Goal: Use online tool/utility: Utilize a website feature to perform a specific function

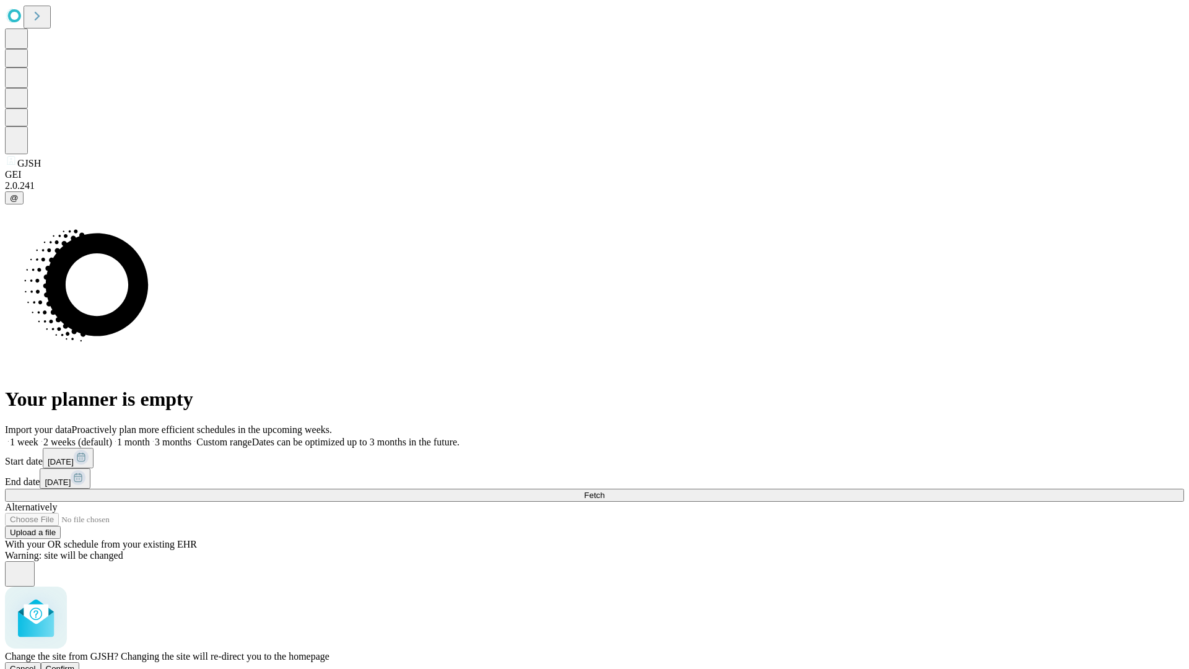
click at [75, 664] on span "Confirm" at bounding box center [60, 668] width 29 height 9
click at [112, 437] on label "2 weeks (default)" at bounding box center [75, 442] width 74 height 11
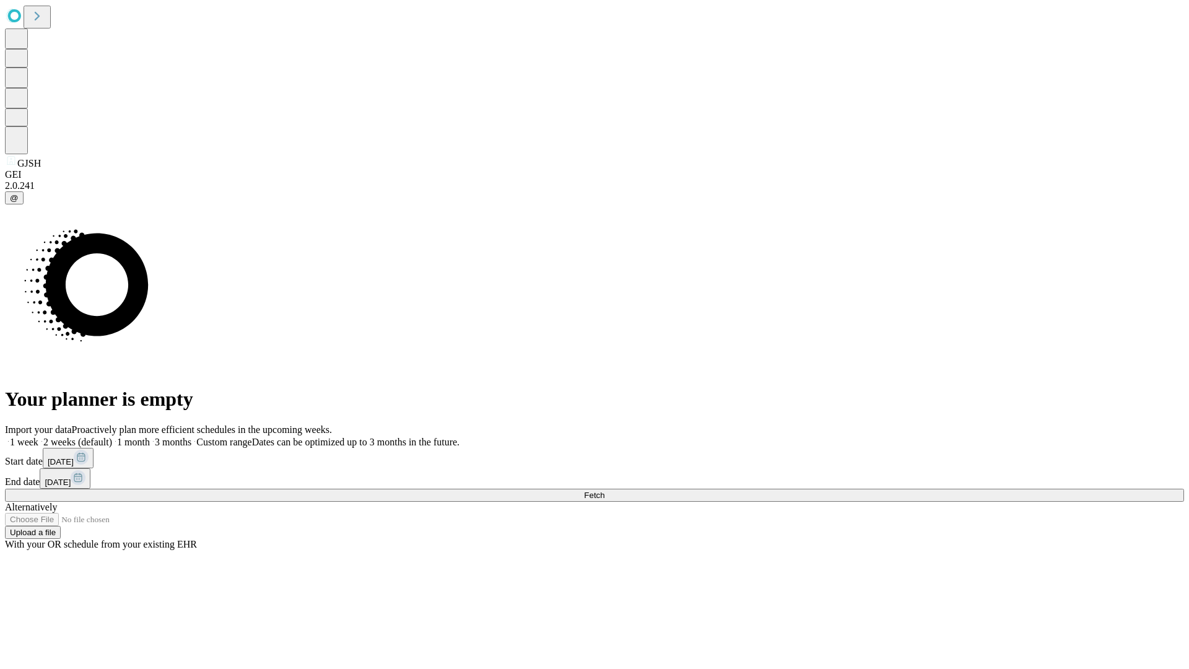
click at [604, 490] on span "Fetch" at bounding box center [594, 494] width 20 height 9
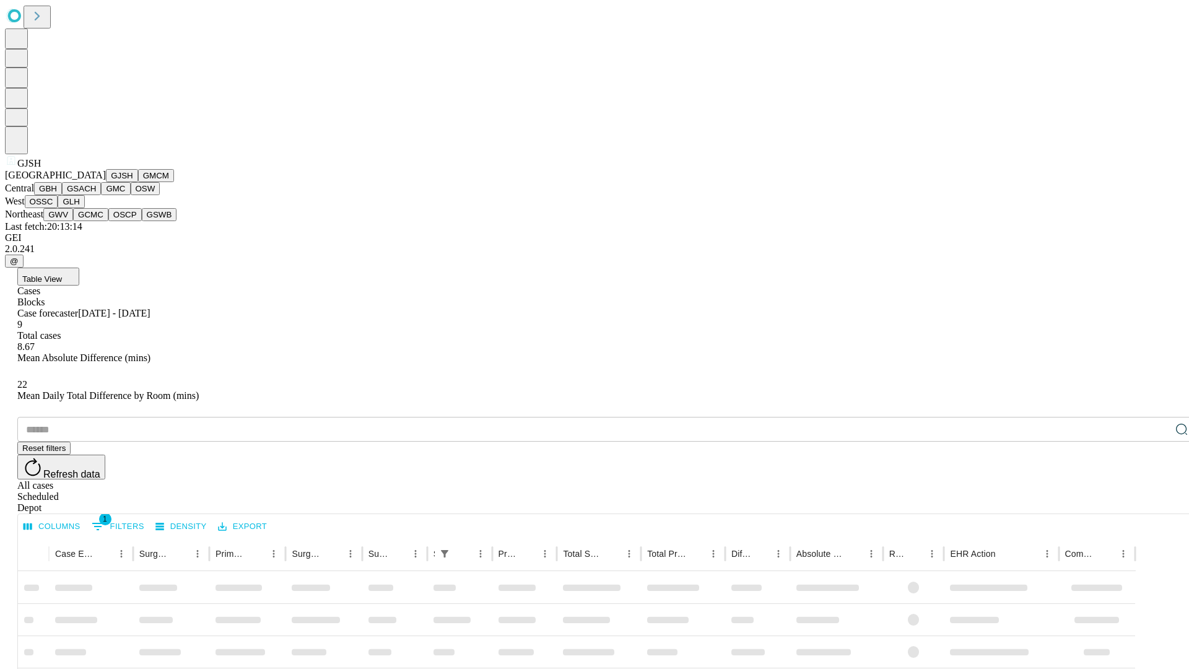
click at [138, 182] on button "GMCM" at bounding box center [156, 175] width 36 height 13
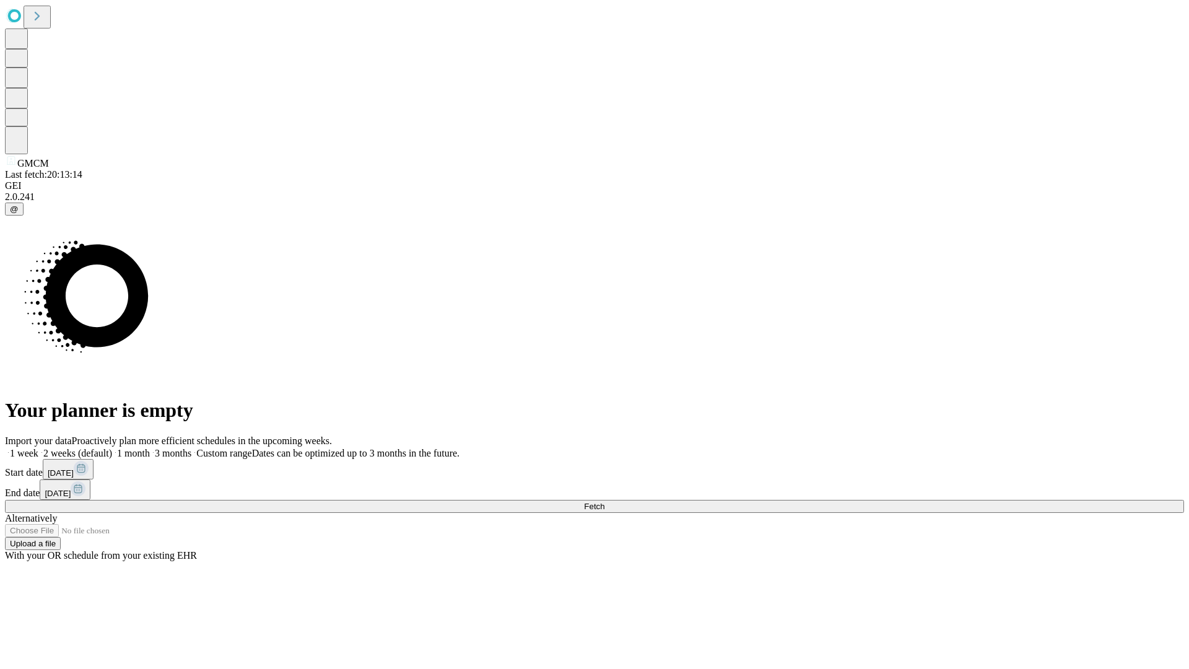
click at [112, 448] on label "2 weeks (default)" at bounding box center [75, 453] width 74 height 11
click at [604, 502] on span "Fetch" at bounding box center [594, 506] width 20 height 9
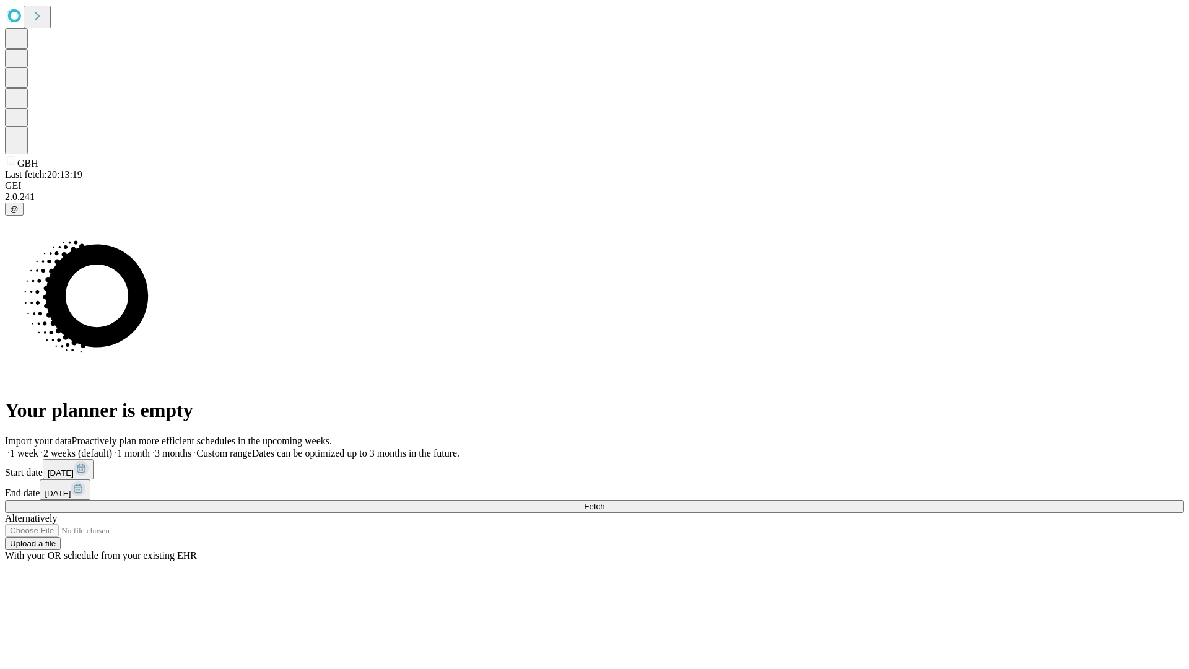
click at [112, 448] on label "2 weeks (default)" at bounding box center [75, 453] width 74 height 11
click at [604, 502] on span "Fetch" at bounding box center [594, 506] width 20 height 9
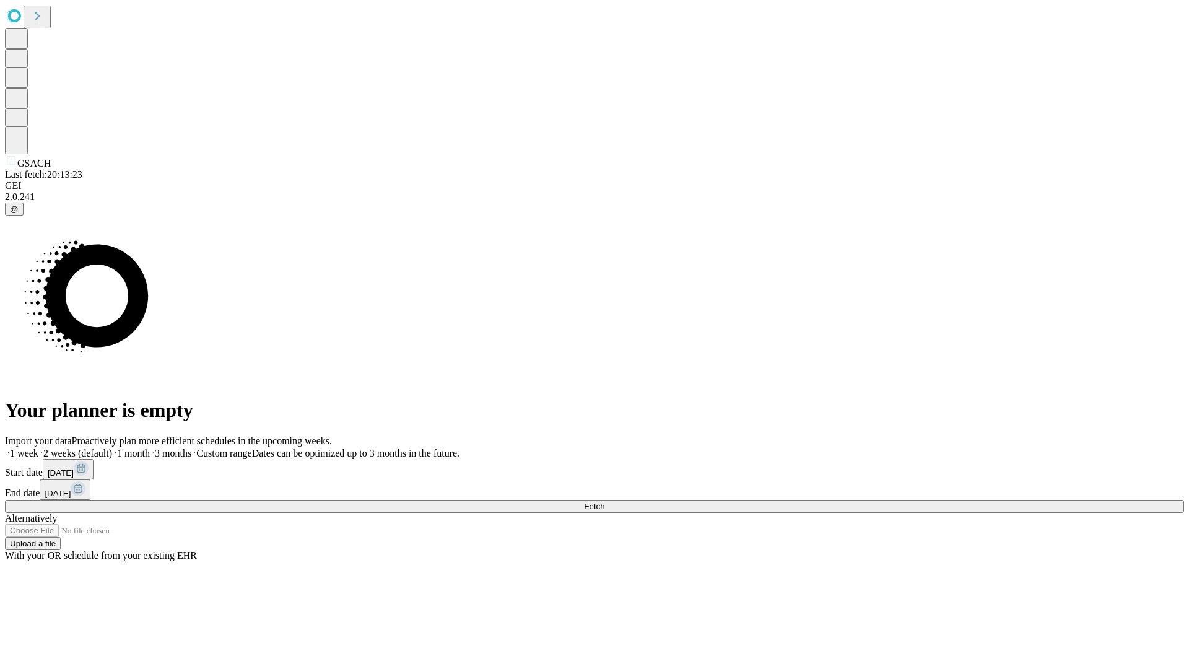
click at [112, 448] on label "2 weeks (default)" at bounding box center [75, 453] width 74 height 11
click at [604, 502] on span "Fetch" at bounding box center [594, 506] width 20 height 9
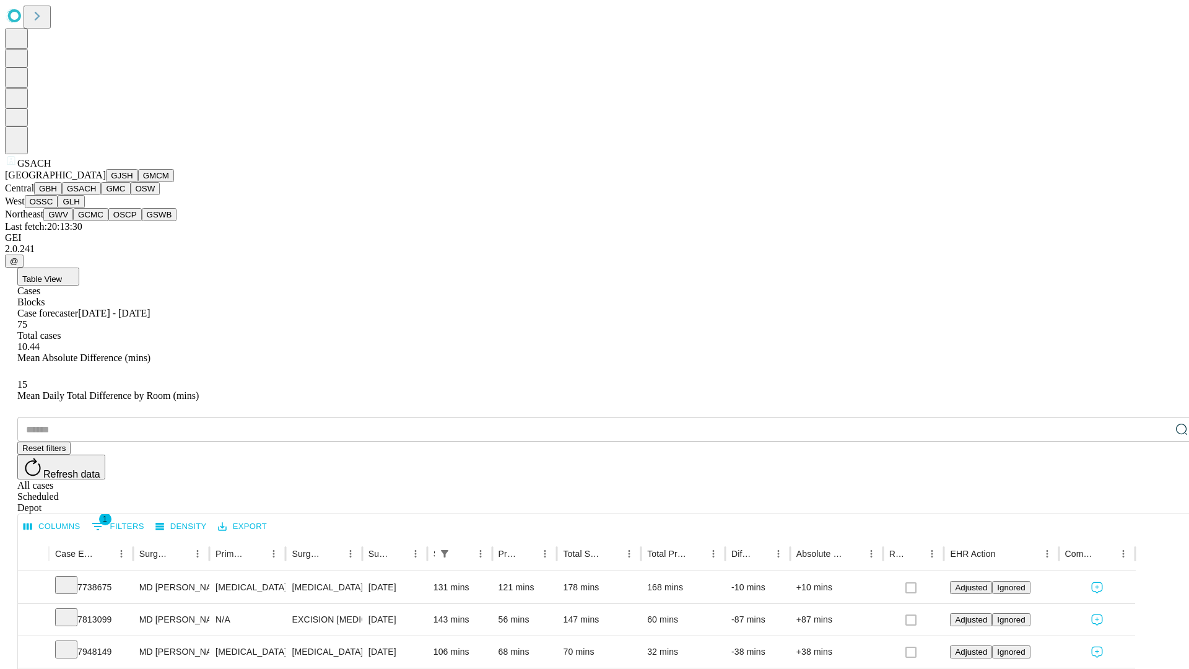
click at [101, 195] on button "GMC" at bounding box center [115, 188] width 29 height 13
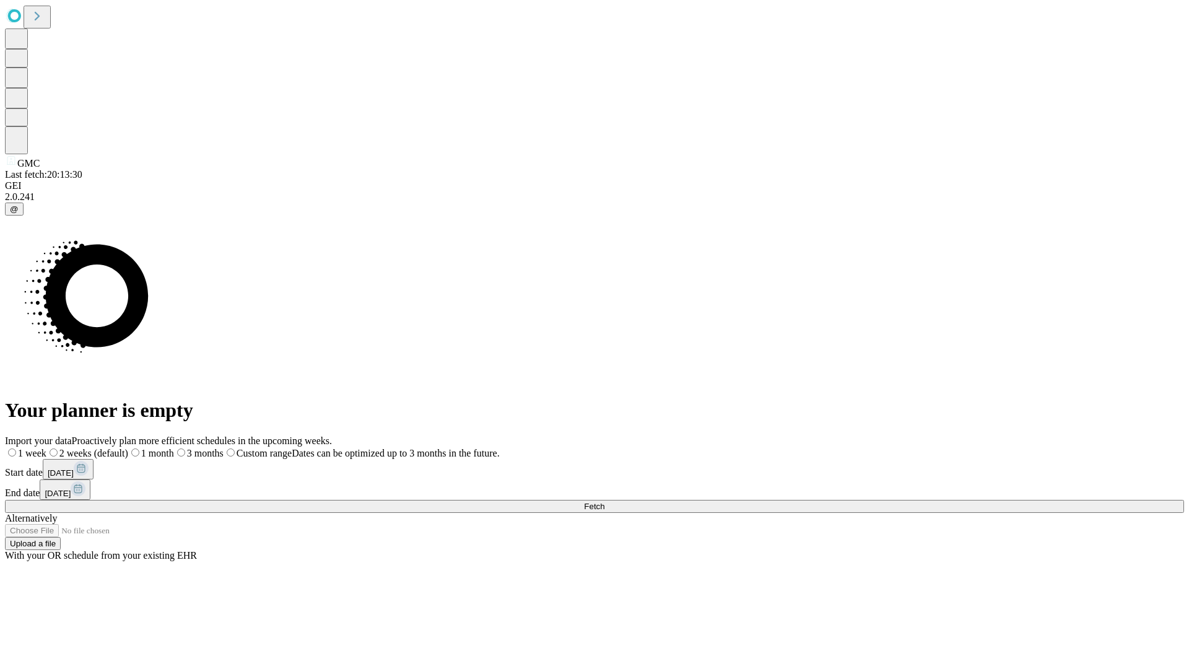
click at [128, 448] on label "2 weeks (default)" at bounding box center [87, 453] width 82 height 11
click at [604, 502] on span "Fetch" at bounding box center [594, 506] width 20 height 9
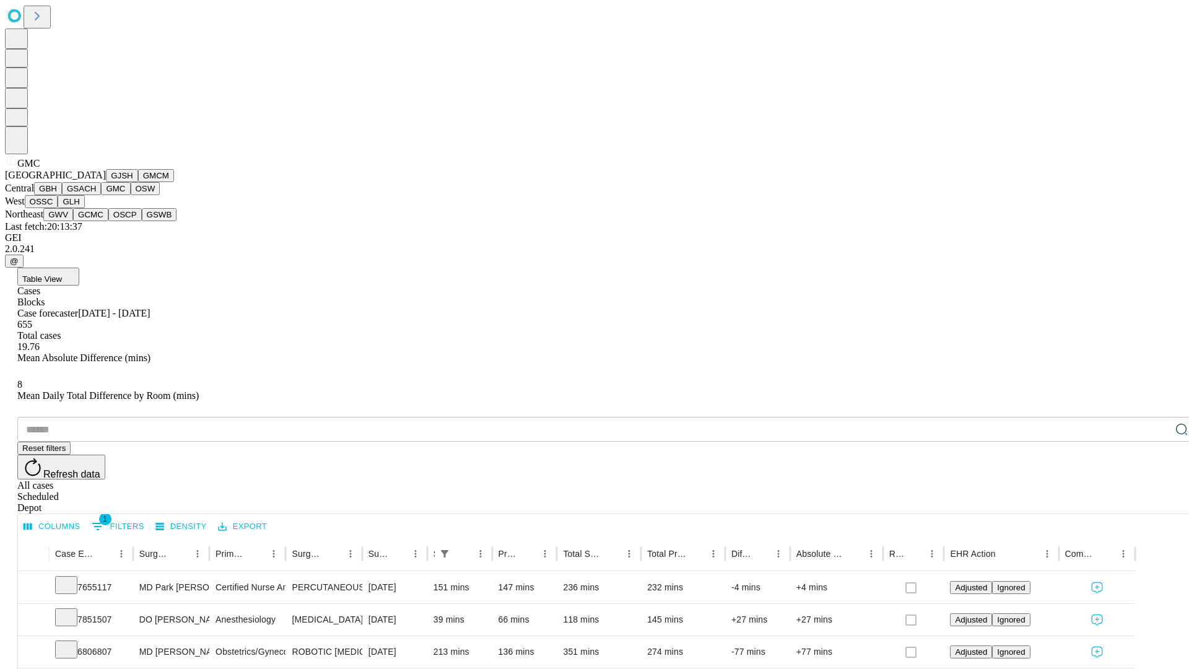
click at [131, 195] on button "OSW" at bounding box center [146, 188] width 30 height 13
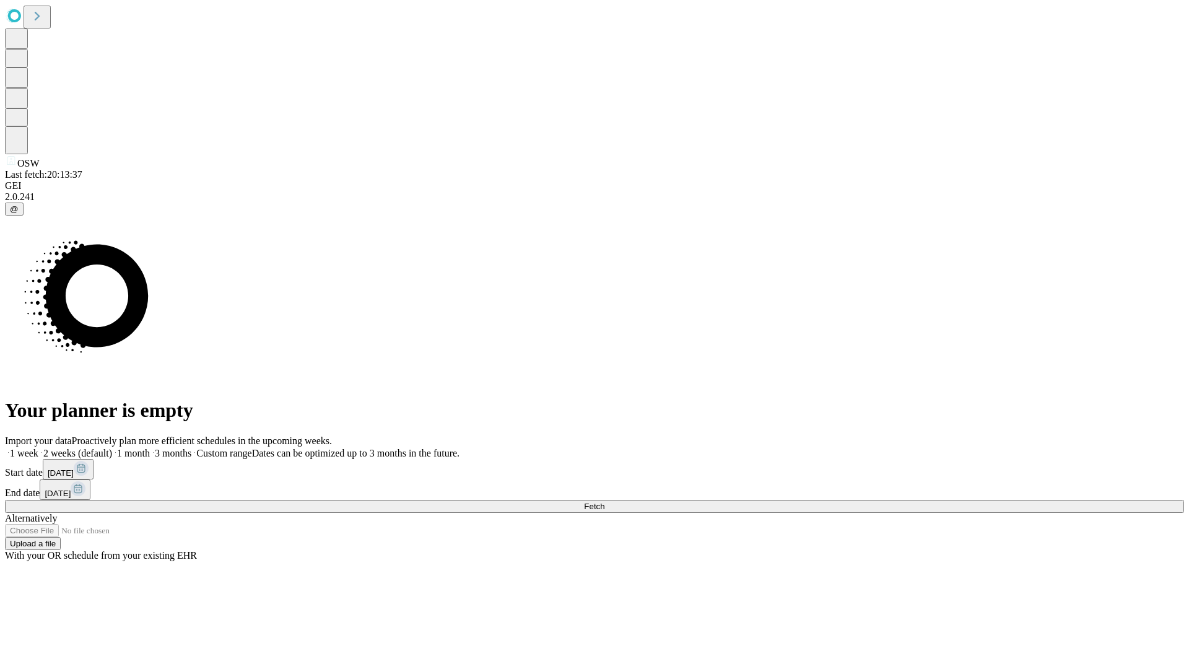
click at [112, 448] on label "2 weeks (default)" at bounding box center [75, 453] width 74 height 11
click at [604, 502] on span "Fetch" at bounding box center [594, 506] width 20 height 9
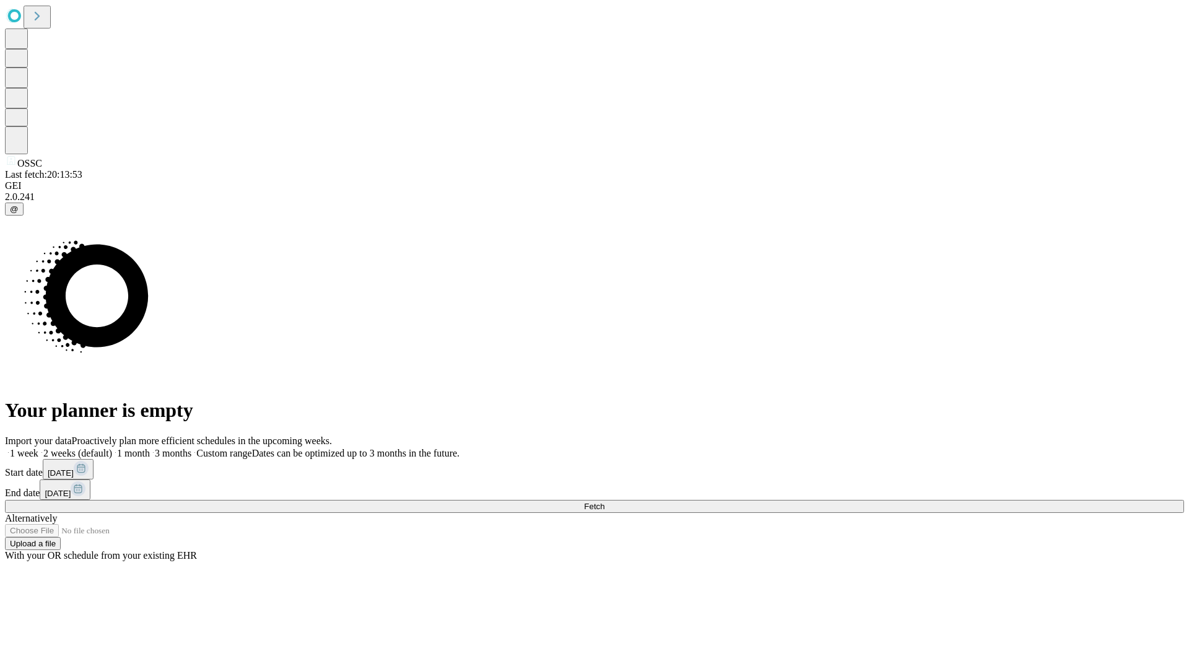
click at [112, 448] on label "2 weeks (default)" at bounding box center [75, 453] width 74 height 11
click at [604, 502] on span "Fetch" at bounding box center [594, 506] width 20 height 9
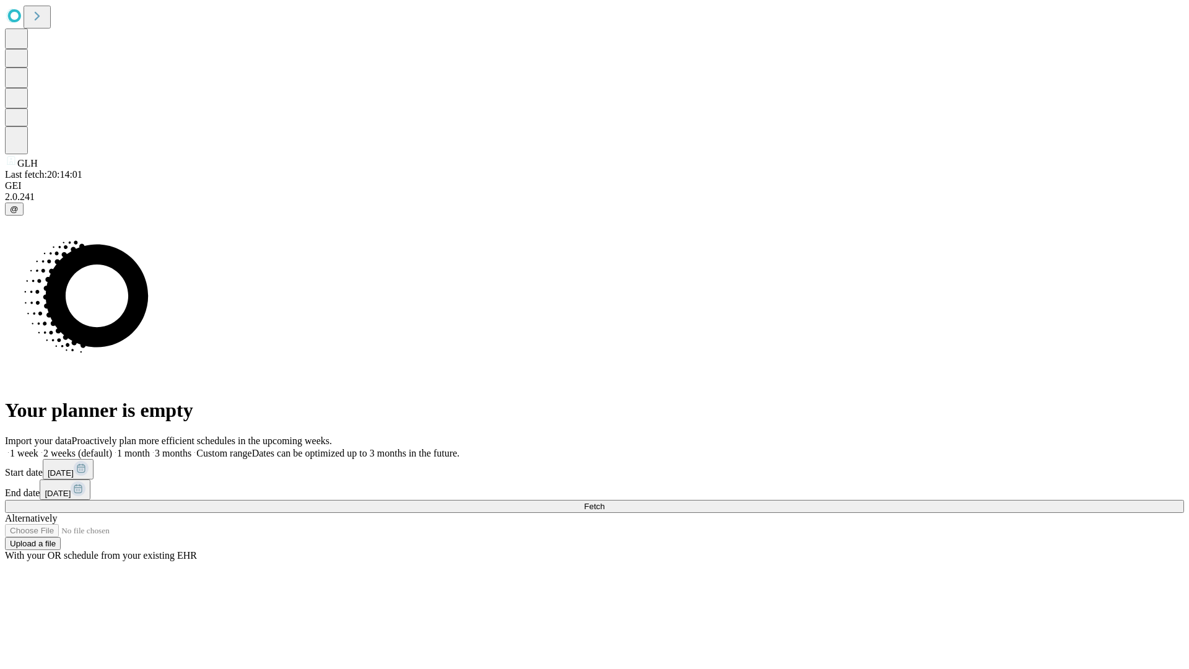
click at [112, 448] on label "2 weeks (default)" at bounding box center [75, 453] width 74 height 11
click at [604, 502] on span "Fetch" at bounding box center [594, 506] width 20 height 9
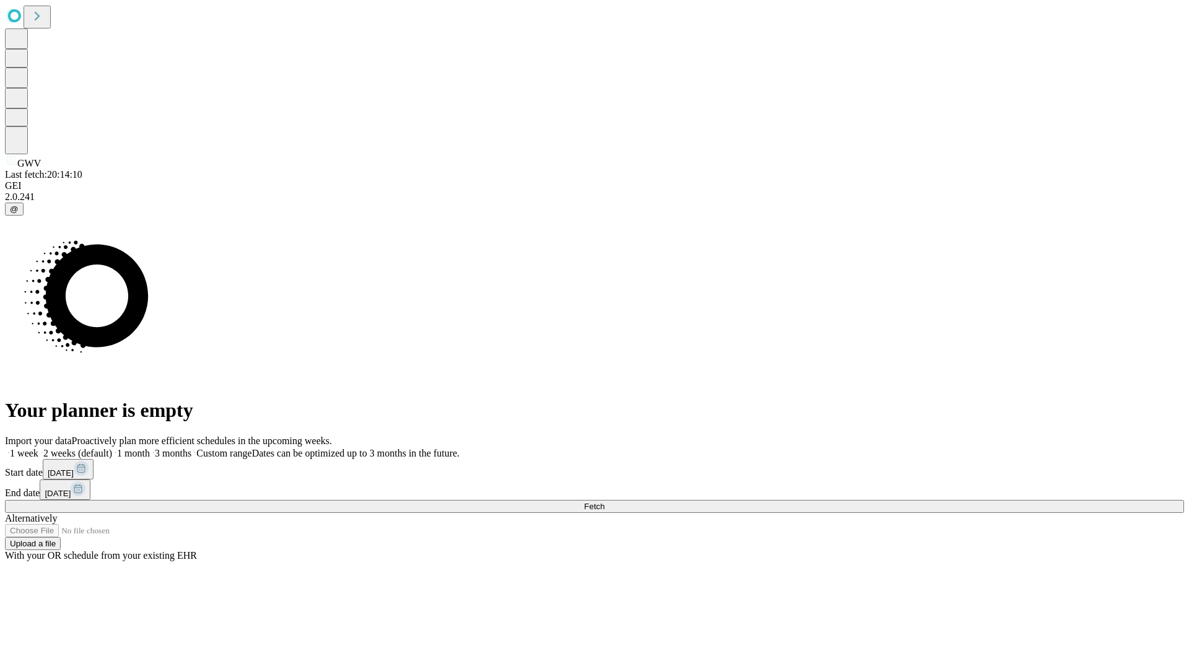
click at [112, 448] on label "2 weeks (default)" at bounding box center [75, 453] width 74 height 11
click at [604, 502] on span "Fetch" at bounding box center [594, 506] width 20 height 9
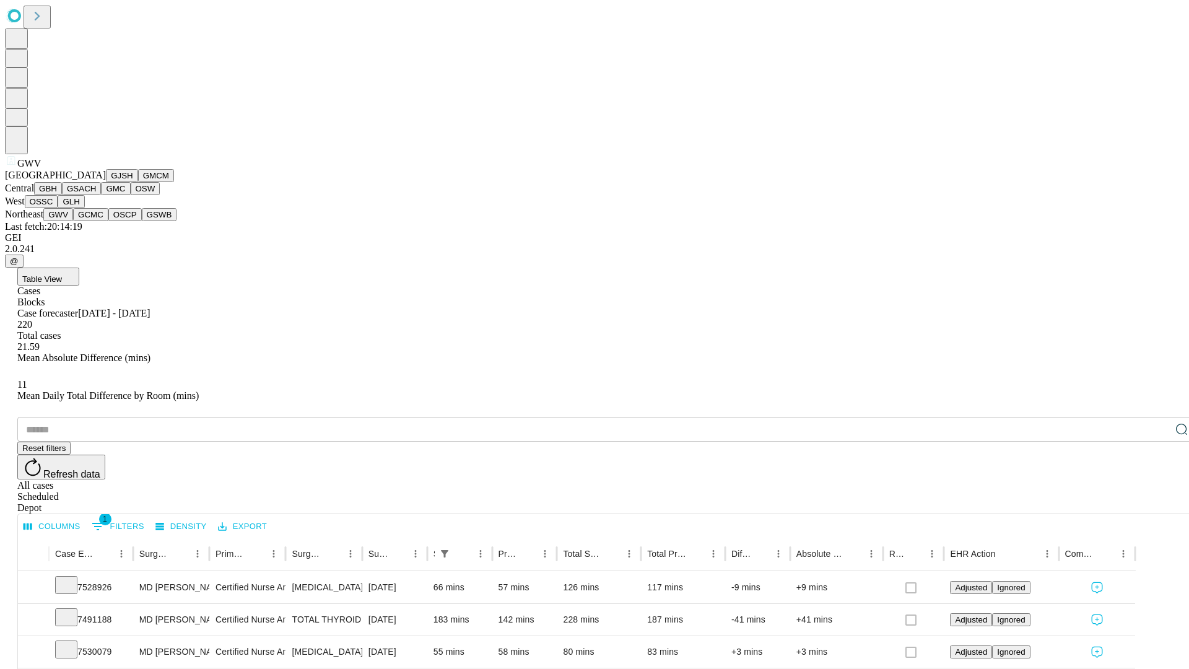
click at [96, 221] on button "GCMC" at bounding box center [90, 214] width 35 height 13
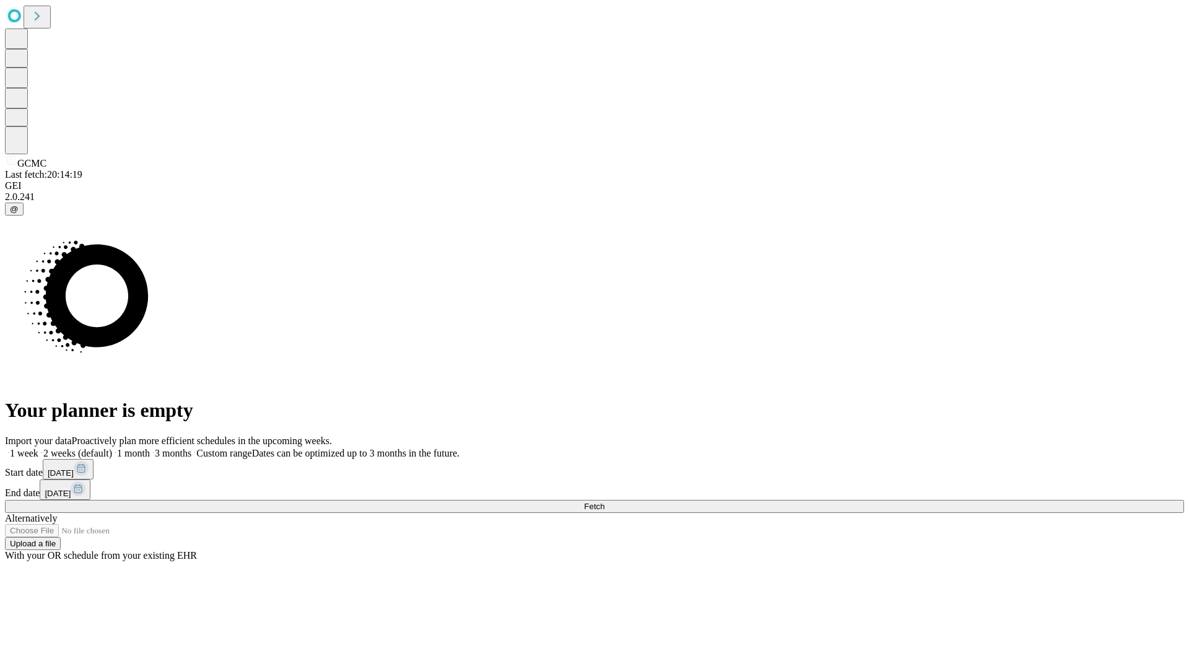
click at [112, 448] on label "2 weeks (default)" at bounding box center [75, 453] width 74 height 11
click at [604, 502] on span "Fetch" at bounding box center [594, 506] width 20 height 9
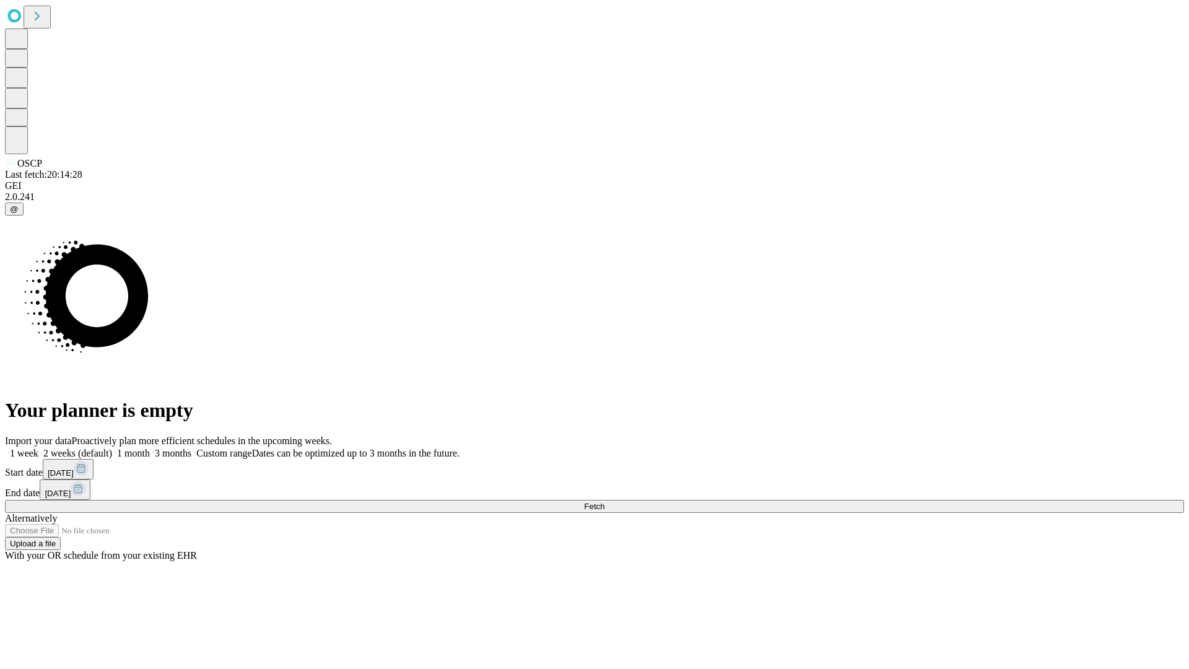
click at [112, 448] on label "2 weeks (default)" at bounding box center [75, 453] width 74 height 11
click at [604, 502] on span "Fetch" at bounding box center [594, 506] width 20 height 9
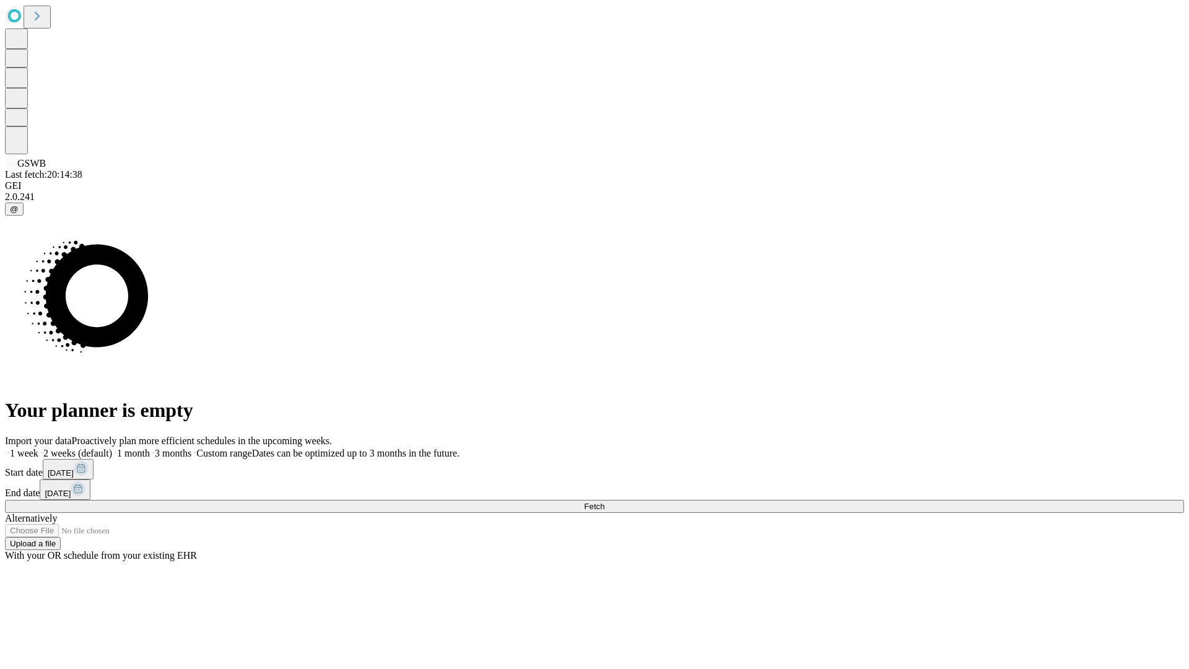
click at [604, 502] on span "Fetch" at bounding box center [594, 506] width 20 height 9
